Goal: Check status: Check status

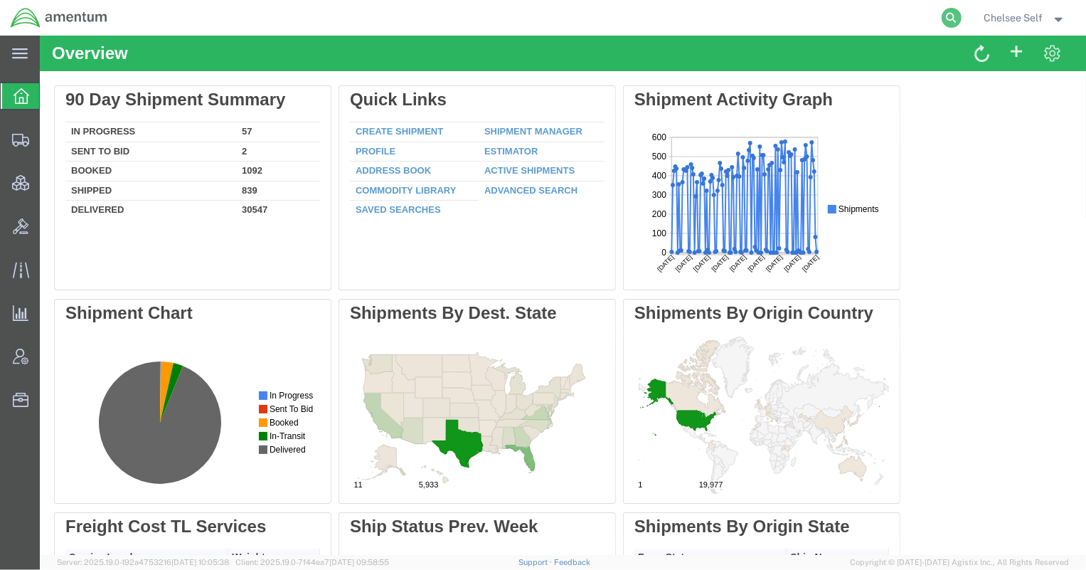
click at [956, 16] on icon at bounding box center [952, 18] width 20 height 20
click at [854, 16] on input "search" at bounding box center [725, 18] width 433 height 34
paste input "883892072721"
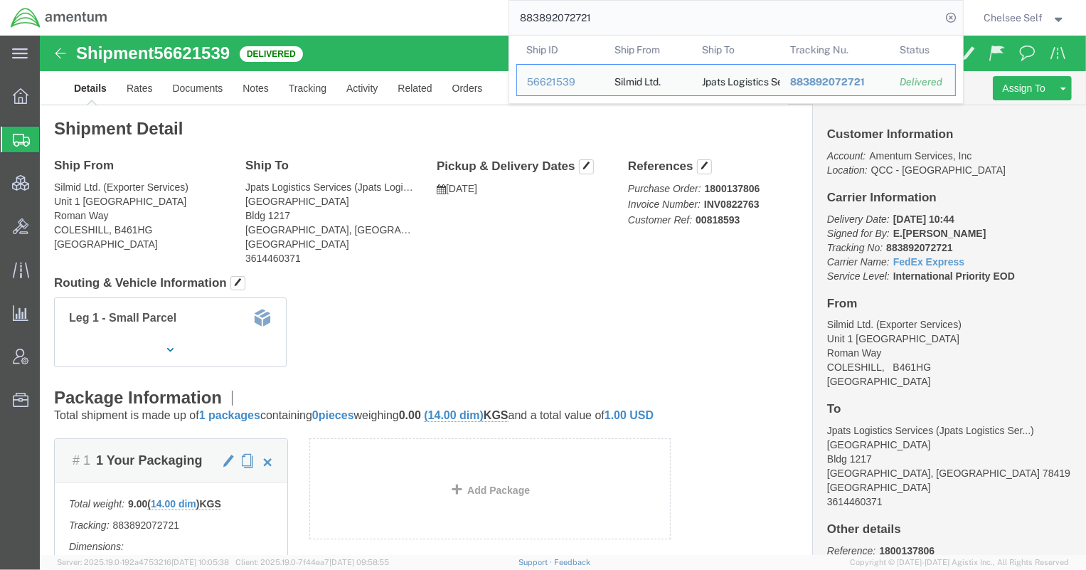
drag, startPoint x: 646, startPoint y: 23, endPoint x: 391, endPoint y: 0, distance: 255.7
click at [391, 0] on div "883892072721 Ship ID Ship From Ship To Tracking Nu. Status Ship ID 56621539 Shi…" at bounding box center [540, 18] width 845 height 36
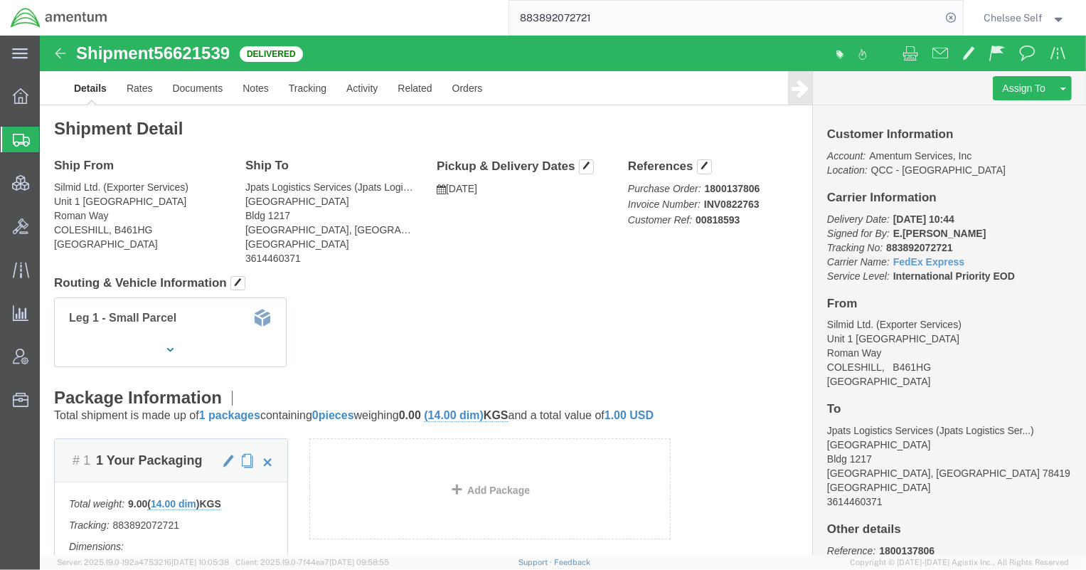
paste input "392756409319"
type input "392756409319"
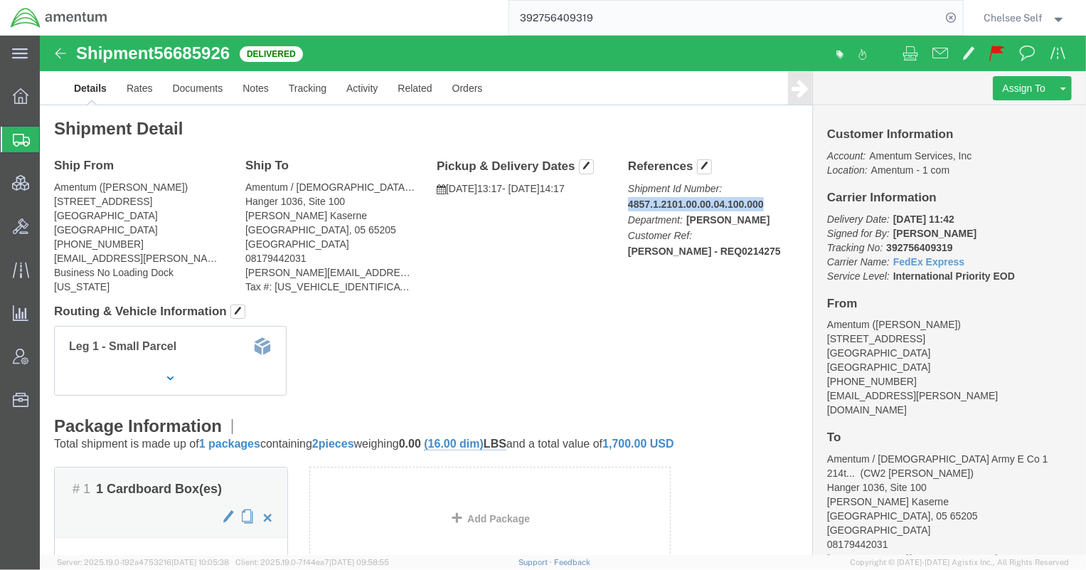
drag, startPoint x: 579, startPoint y: 167, endPoint x: 729, endPoint y: 168, distance: 150.1
click div "References Shipment Id Number: 4857.1.2101.00.00.04.100.000 Department: Jose A.…"
copy b "4857.1.2101.00.00.04.100.000"
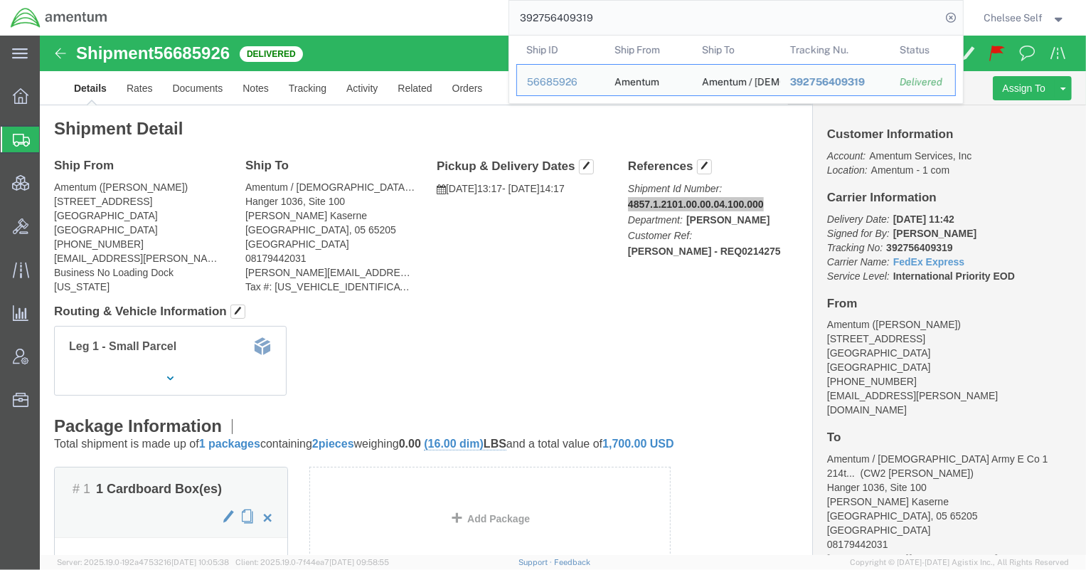
drag, startPoint x: 624, startPoint y: 14, endPoint x: 360, endPoint y: 28, distance: 264.4
click at [363, 28] on div "392756409319 Ship ID Ship From Ship To Tracking Nu. Status Ship ID 56685926 Shi…" at bounding box center [540, 18] width 845 height 36
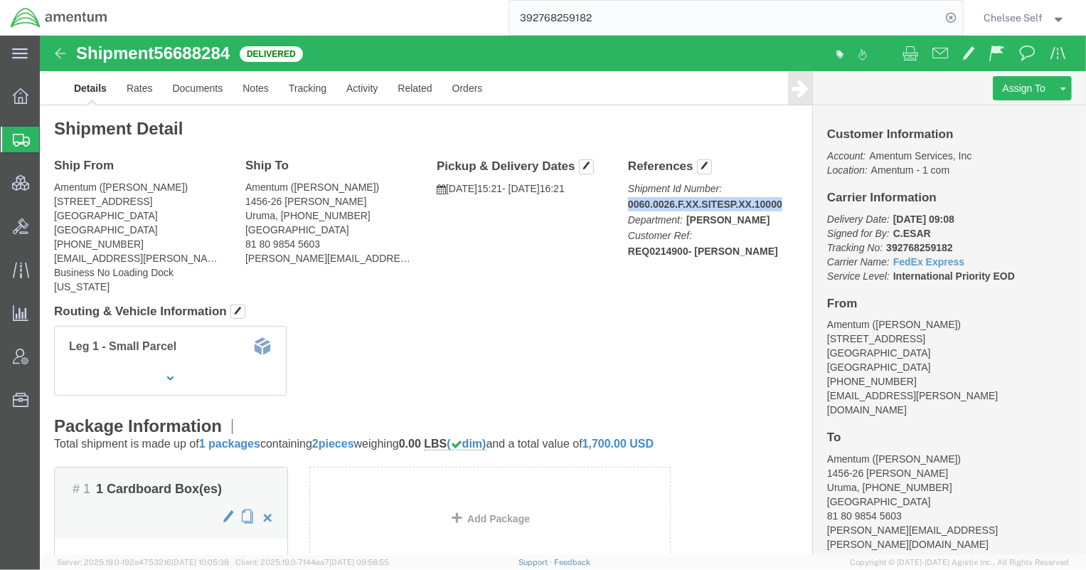
drag, startPoint x: 581, startPoint y: 164, endPoint x: 743, endPoint y: 162, distance: 162.2
click p "Shipment Id Number: 0060.0026.F.XX.SITESP.XX.10000 Department: Joshua Sherwood …"
copy b "0060.0026.F.XX.SITESP.XX.10000"
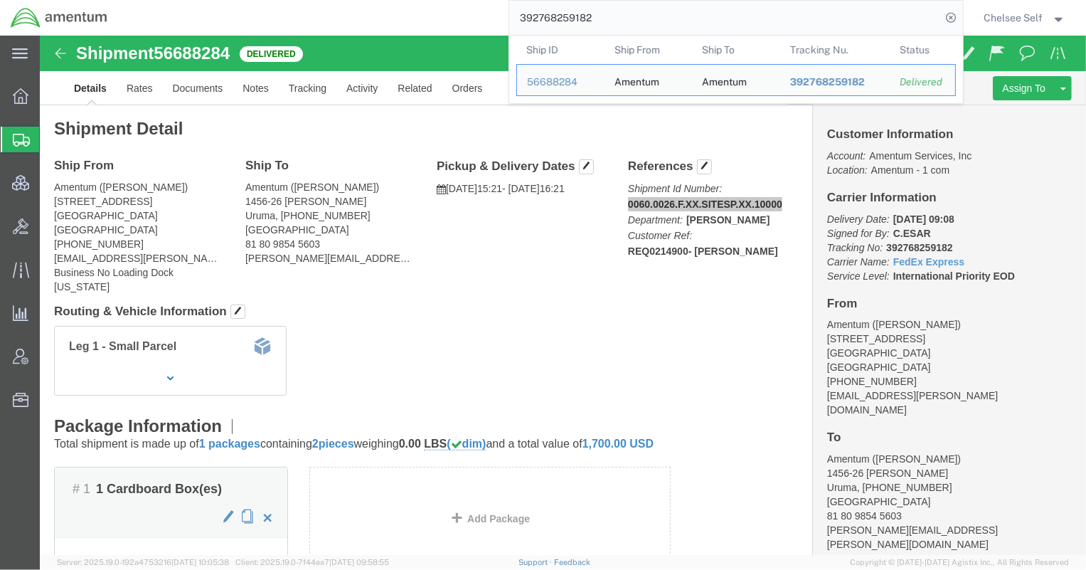
drag, startPoint x: 611, startPoint y: 11, endPoint x: 376, endPoint y: 12, distance: 235.5
click at [376, 12] on div "392768259182 Ship ID Ship From Ship To Tracking Nu. Status Ship ID 56688284 Shi…" at bounding box center [540, 18] width 845 height 36
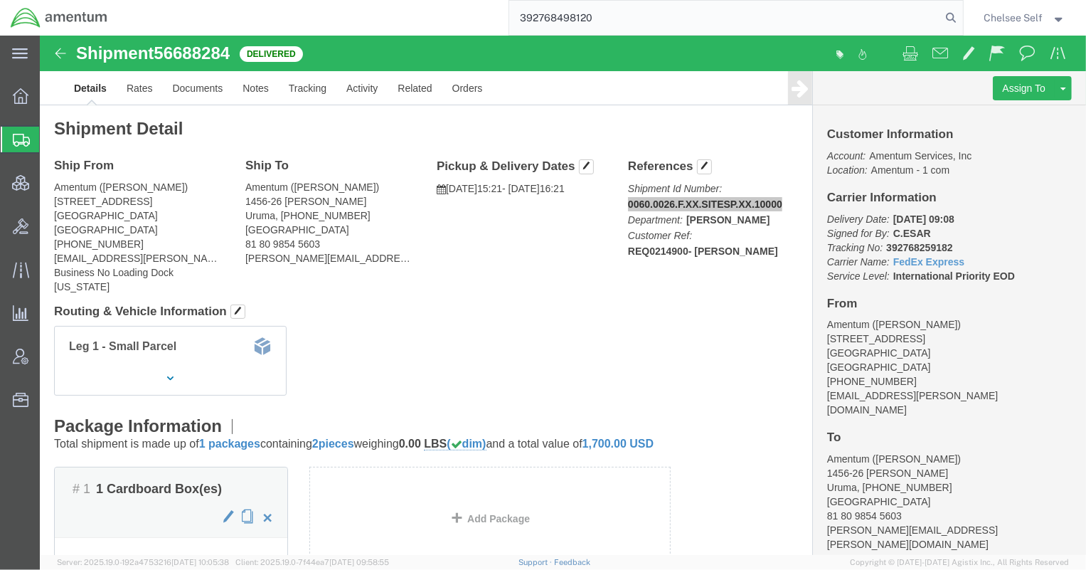
type input "392768498120"
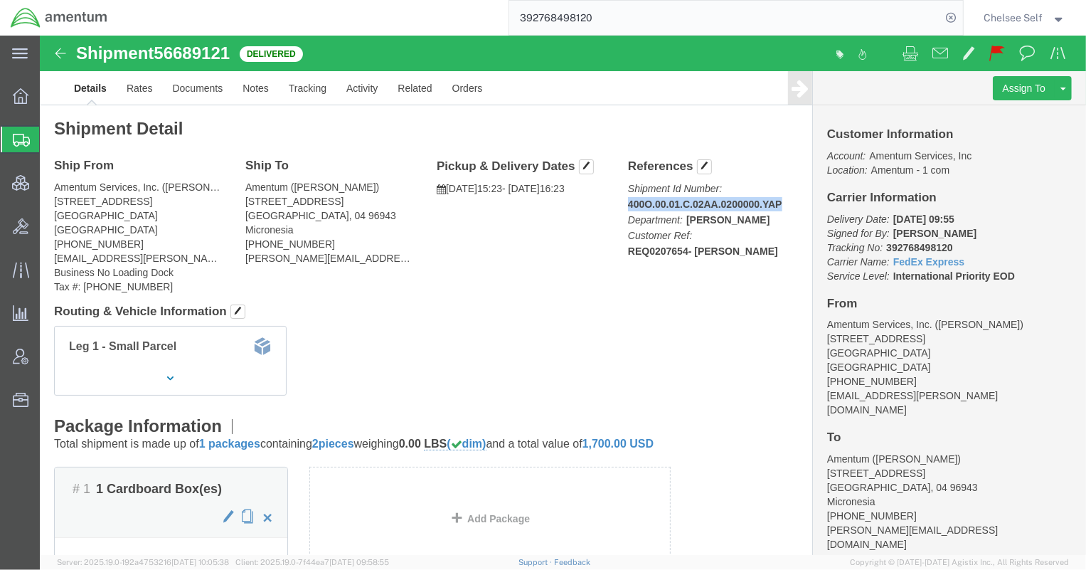
drag, startPoint x: 581, startPoint y: 166, endPoint x: 750, endPoint y: 164, distance: 169.3
click div "References Shipment Id Number: 400O.00.01.C.02AA.0200000.YAP Department: Joshua…"
drag, startPoint x: 545, startPoint y: 21, endPoint x: 413, endPoint y: 23, distance: 132.4
click at [413, 23] on div "392768498120" at bounding box center [540, 18] width 845 height 36
type input "392871313241"
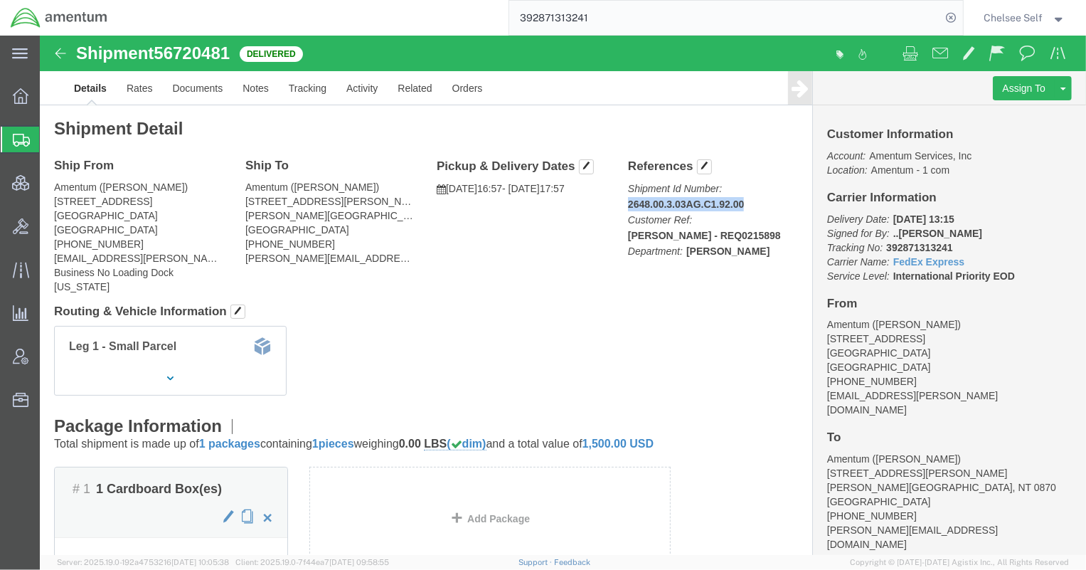
drag, startPoint x: 581, startPoint y: 165, endPoint x: 711, endPoint y: 170, distance: 130.3
click div "References Shipment Id Number: 2648.00.3.03AG.C1.92.00 Customer Ref: Dawn Coope…"
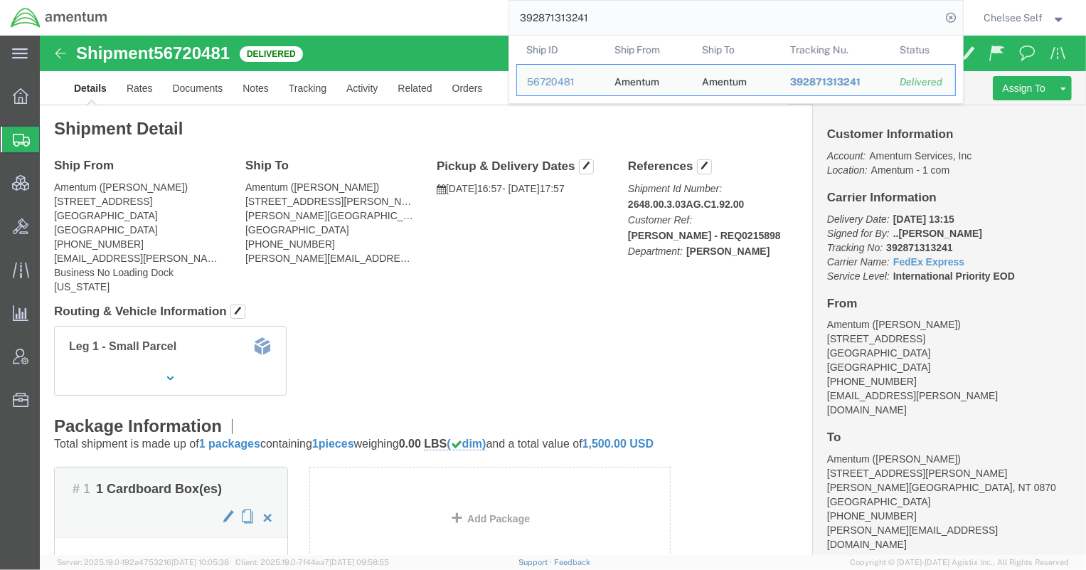
drag, startPoint x: 618, startPoint y: 17, endPoint x: 328, endPoint y: 14, distance: 289.6
click at [328, 14] on div "392871313241 Ship ID Ship From Ship To Tracking Nu. Status Ship ID 56720481 Shi…" at bounding box center [540, 18] width 845 height 36
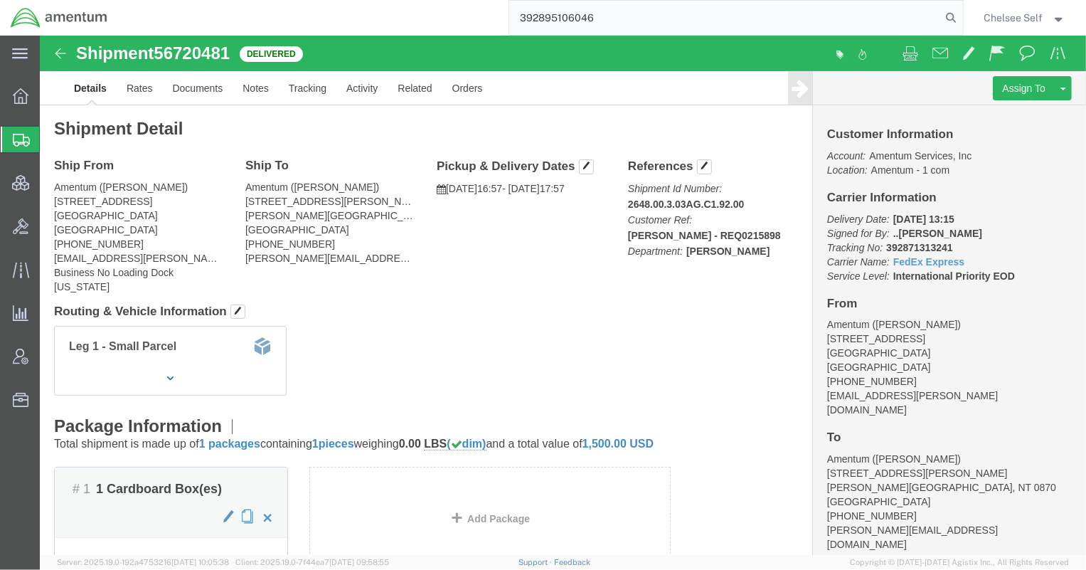
type input "392895106046"
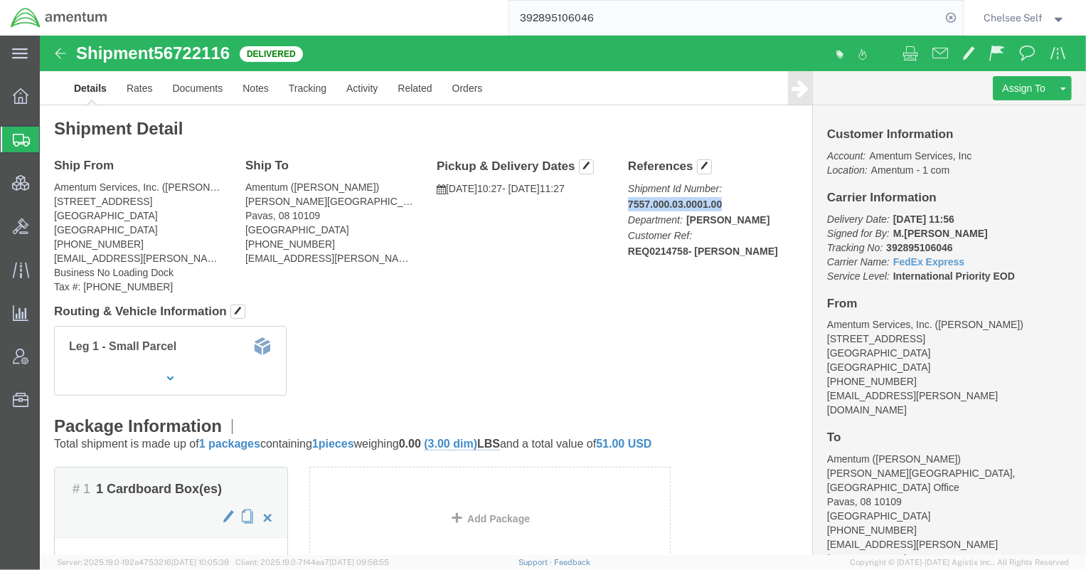
drag, startPoint x: 586, startPoint y: 166, endPoint x: 682, endPoint y: 163, distance: 95.4
click div "References Shipment Id Number: 7557.000.03.0001.00 Department: Joshua Sherwood …"
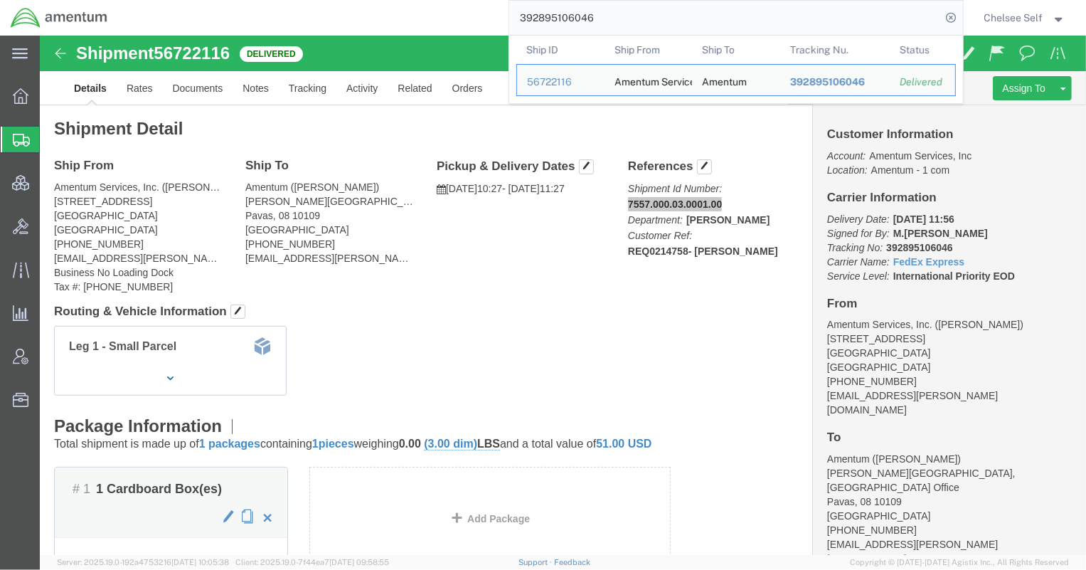
drag, startPoint x: 634, startPoint y: 21, endPoint x: 457, endPoint y: 22, distance: 176.5
click at [457, 22] on div "392895106046 Ship ID Ship From Ship To Tracking Nu. Status Ship ID 56722116 Shi…" at bounding box center [540, 18] width 845 height 36
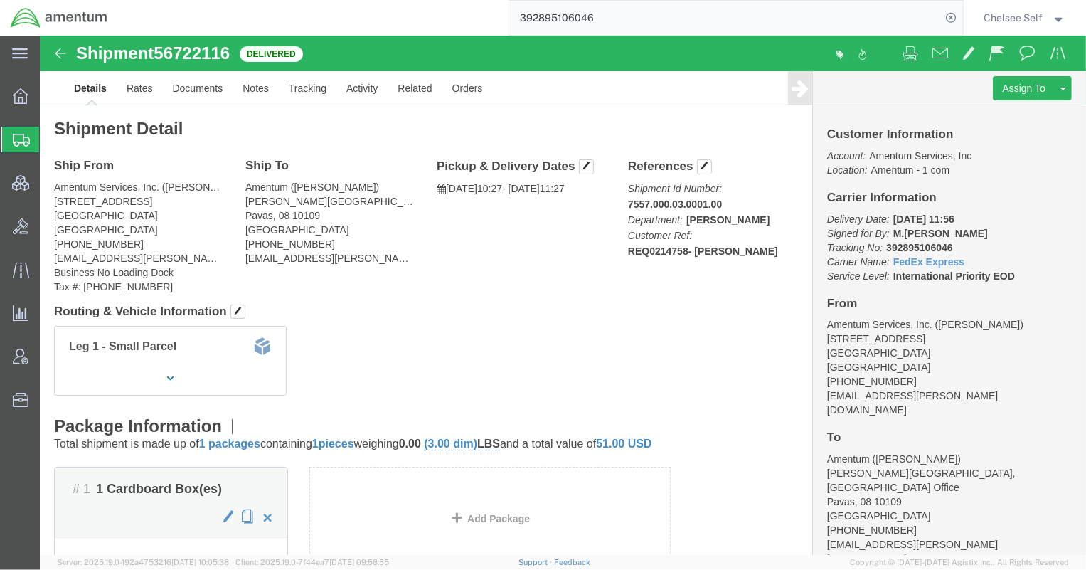
click at [649, 14] on input "392895106046" at bounding box center [725, 18] width 433 height 34
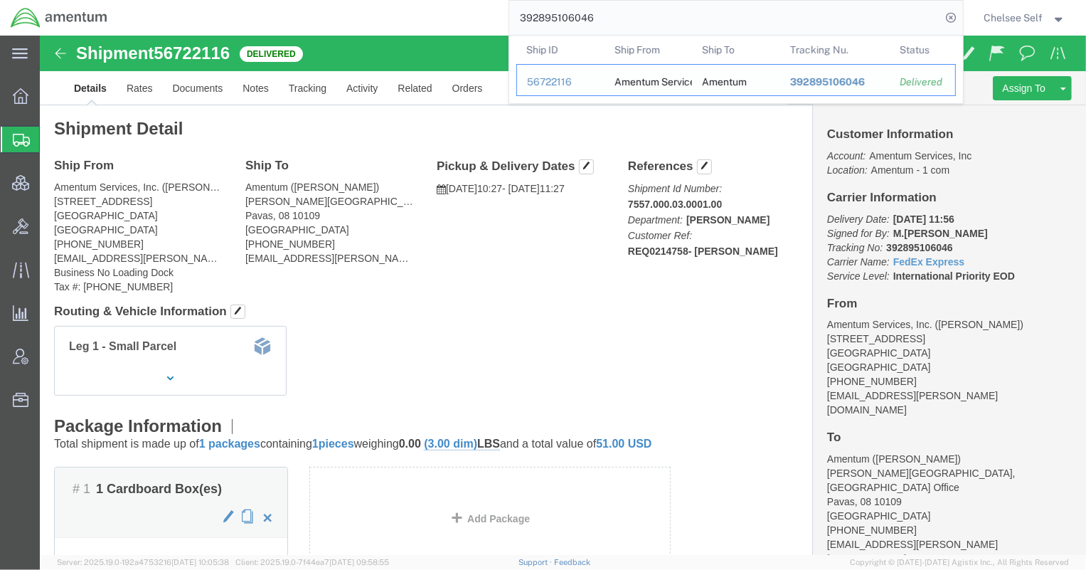
click at [842, 80] on span "392895106046" at bounding box center [827, 81] width 75 height 11
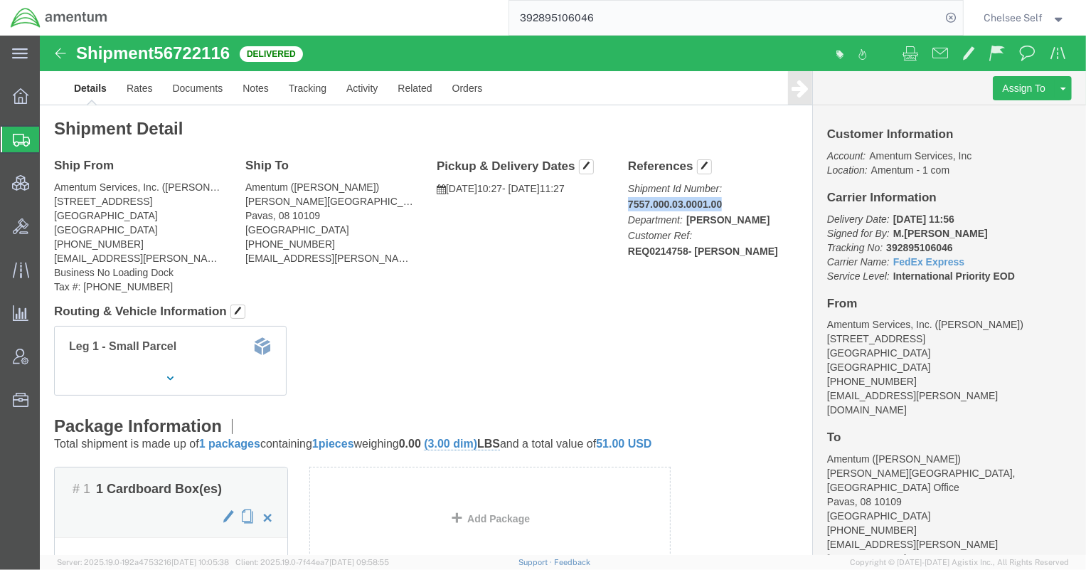
drag, startPoint x: 583, startPoint y: 167, endPoint x: 690, endPoint y: 164, distance: 107.5
click p "Shipment Id Number: 7557.000.03.0001.00 Department: Joshua Sherwood Customer Re…"
copy b "7557.000.03.0001.00"
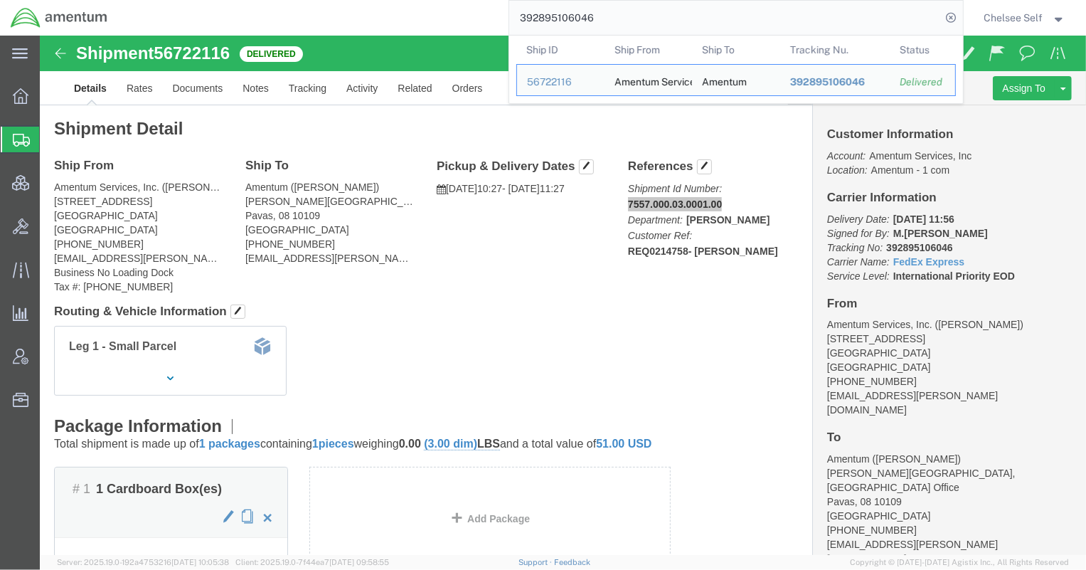
drag, startPoint x: 689, startPoint y: 14, endPoint x: 423, endPoint y: 31, distance: 266.6
click at [423, 31] on div "392895106046 Ship ID Ship From Ship To Tracking Nu. Status Ship ID 56722116 Shi…" at bounding box center [540, 18] width 845 height 36
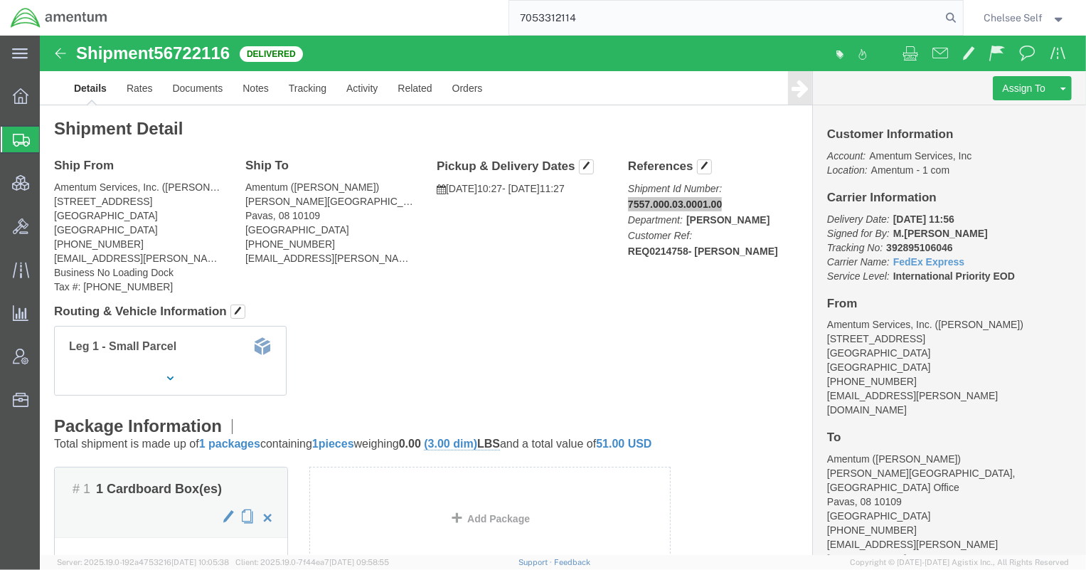
type input "7053312114"
